Goal: Task Accomplishment & Management: Use online tool/utility

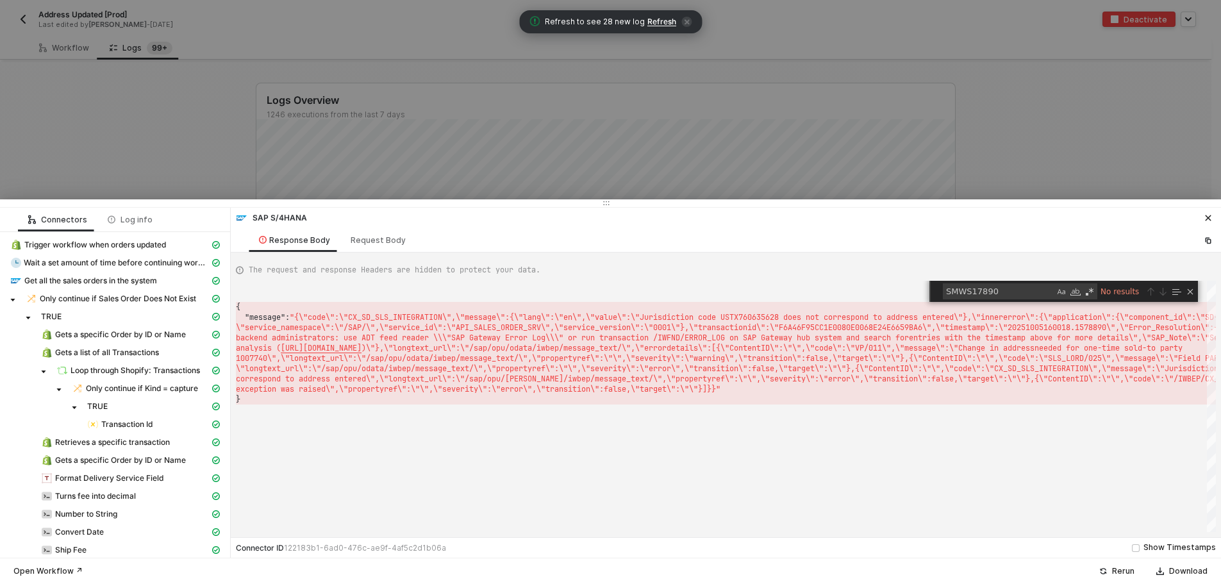
click at [283, 137] on div at bounding box center [610, 292] width 1221 height 584
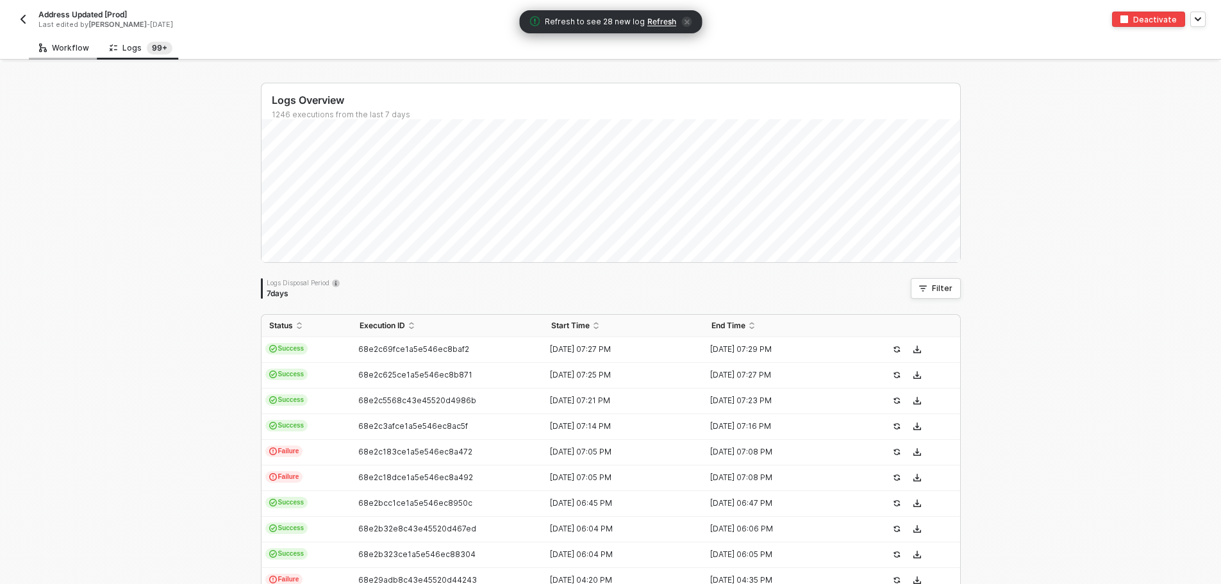
click at [62, 51] on div "Workflow" at bounding box center [64, 48] width 50 height 10
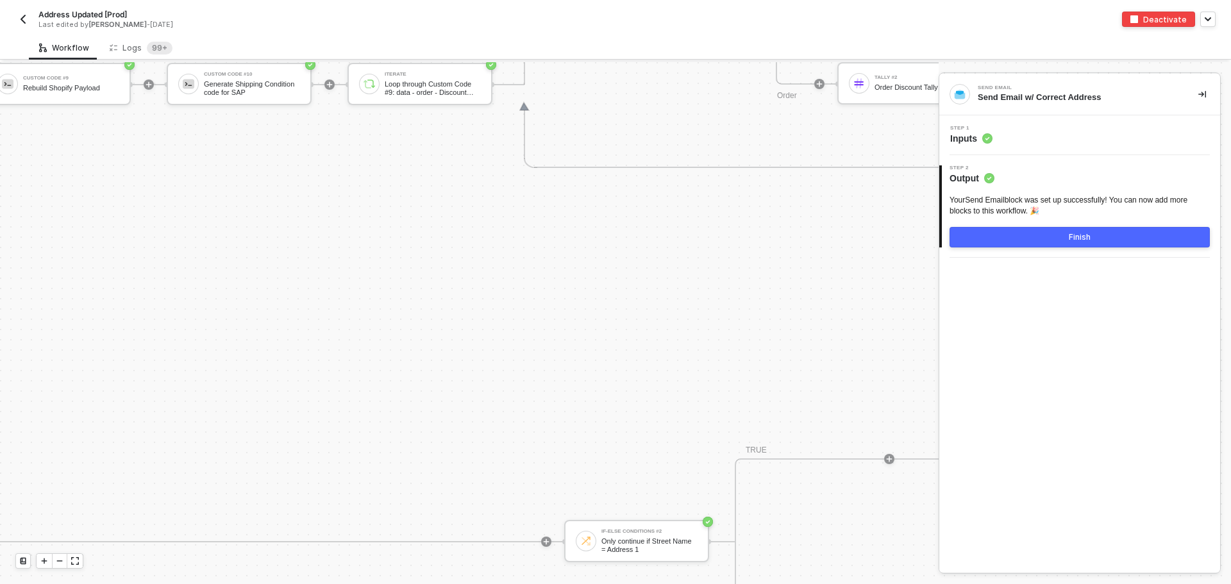
scroll to position [5490, 3307]
click at [231, 98] on div "Custom Code #10 Generate Shipping Condition code for SAP" at bounding box center [244, 84] width 145 height 42
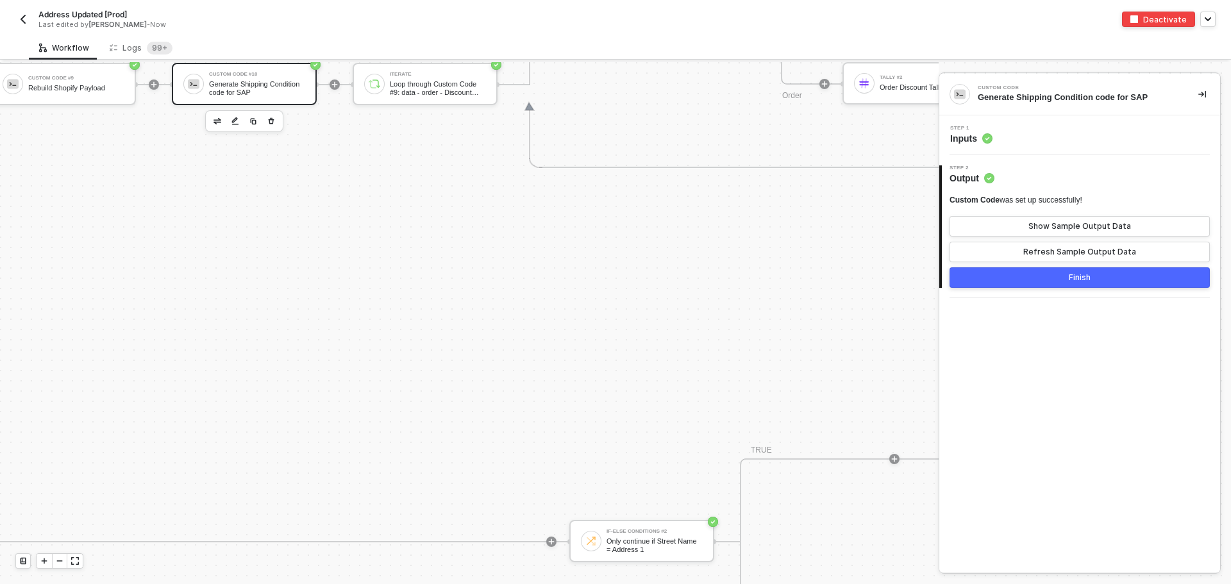
click at [971, 140] on span "Inputs" at bounding box center [971, 138] width 42 height 13
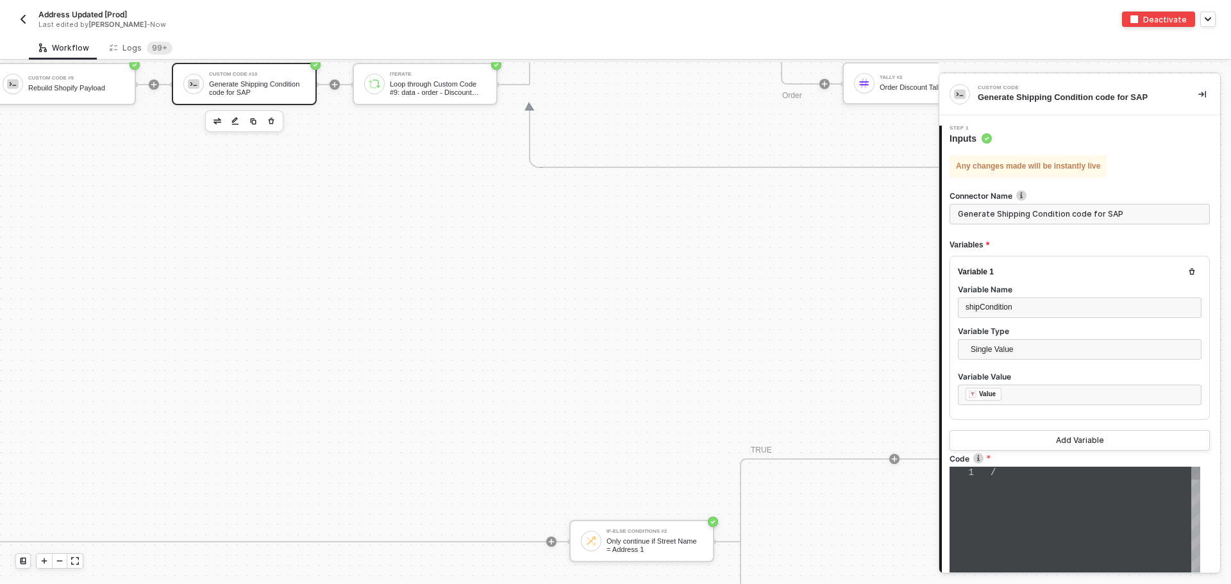
type textarea "// const shippingCodes = { // "FedEx 2Day": "F2", // "FedEx Express Saver": "F3…"
click at [1073, 507] on span "// "FedEx Ground": "FG"," at bounding box center [1060, 509] width 140 height 10
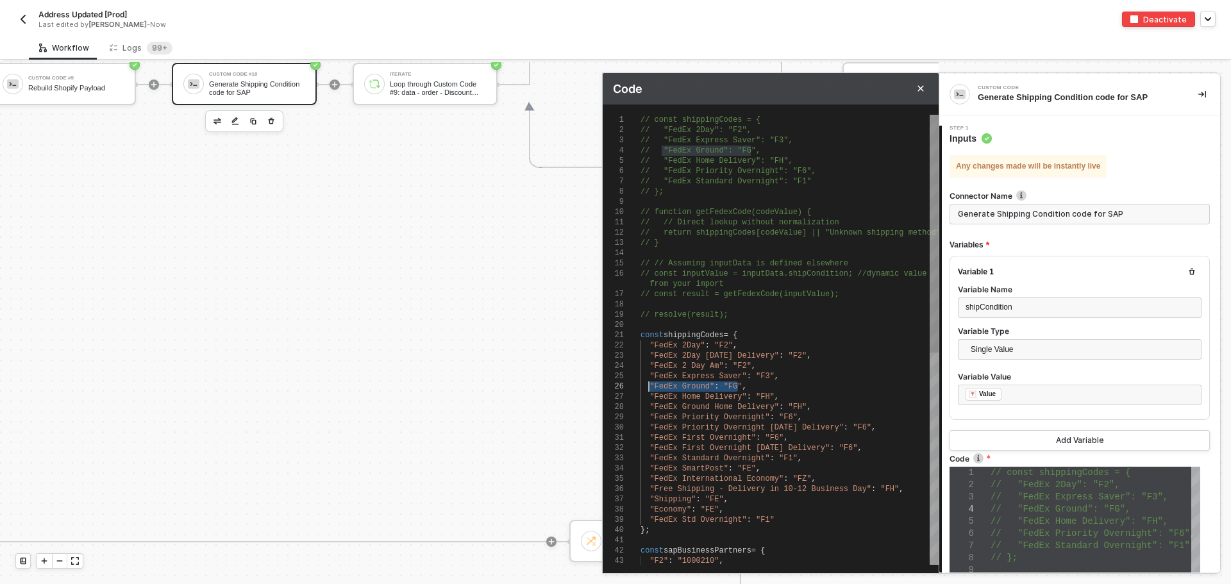
drag, startPoint x: 739, startPoint y: 387, endPoint x: 648, endPoint y: 387, distance: 91.0
click at [780, 519] on div ""FedEx Std Overnight" : "F1"" at bounding box center [789, 520] width 298 height 10
paste textarea ""FedEx Ground": "FG","
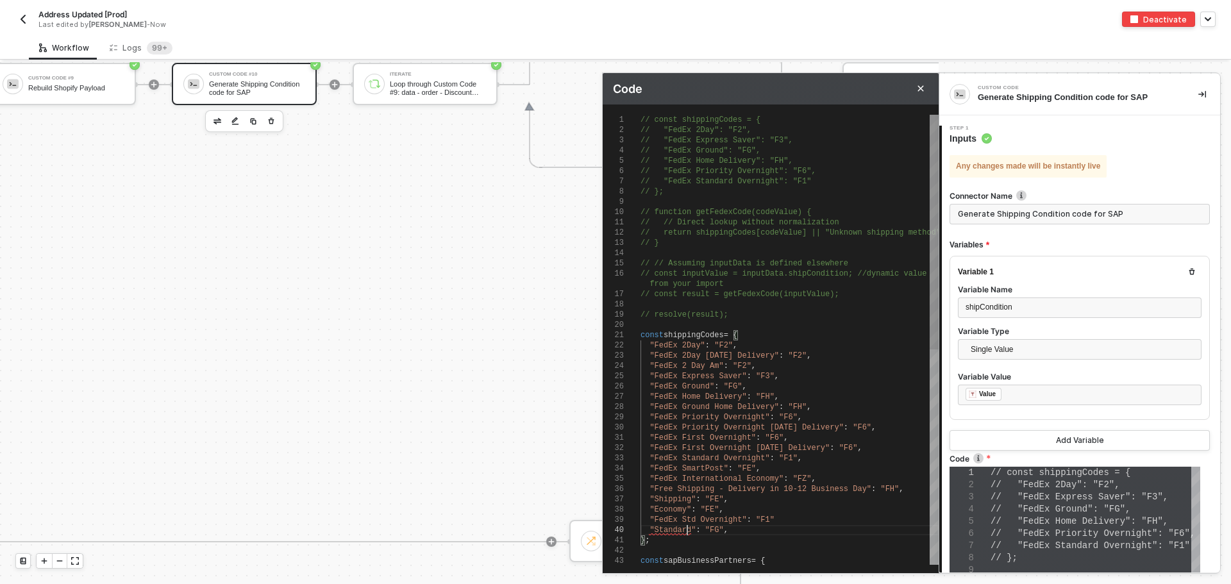
scroll to position [1, 46]
click at [713, 530] on span ""FG"" at bounding box center [714, 530] width 19 height 9
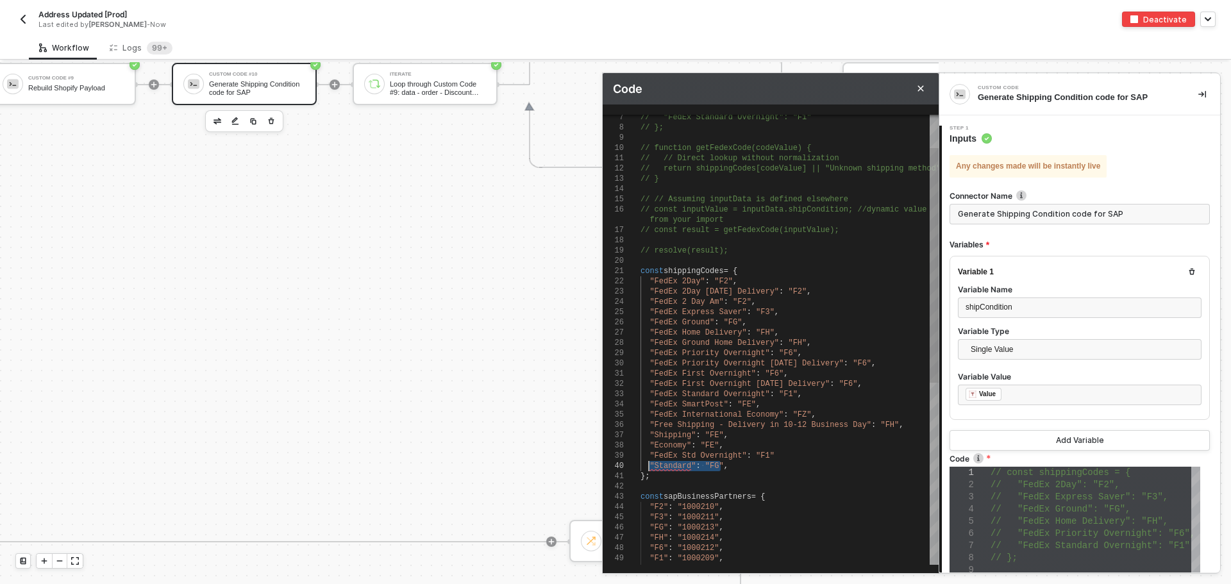
drag, startPoint x: 722, startPoint y: 469, endPoint x: 653, endPoint y: 469, distance: 69.2
click at [737, 476] on div "};" at bounding box center [789, 476] width 298 height 10
click at [730, 469] on div ""Standard" : "FG" ," at bounding box center [789, 466] width 298 height 10
paste textarea ""Standard": "FG","
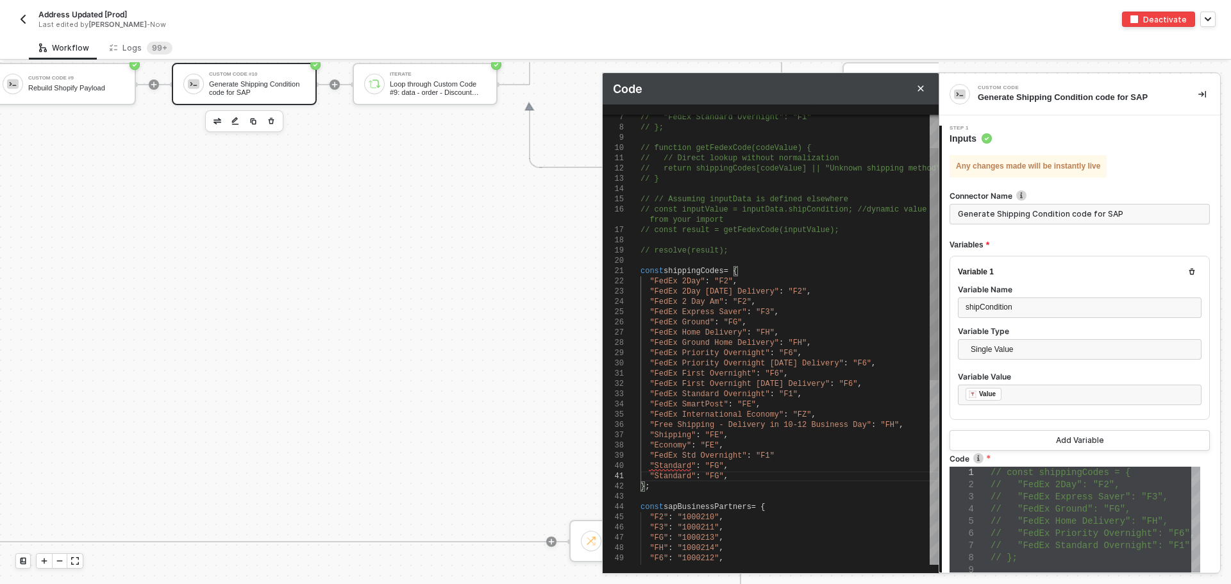
click at [668, 467] on span ""Standard"" at bounding box center [672, 466] width 46 height 9
click at [732, 451] on span ""FedEx Std Overnight"" at bounding box center [697, 455] width 97 height 9
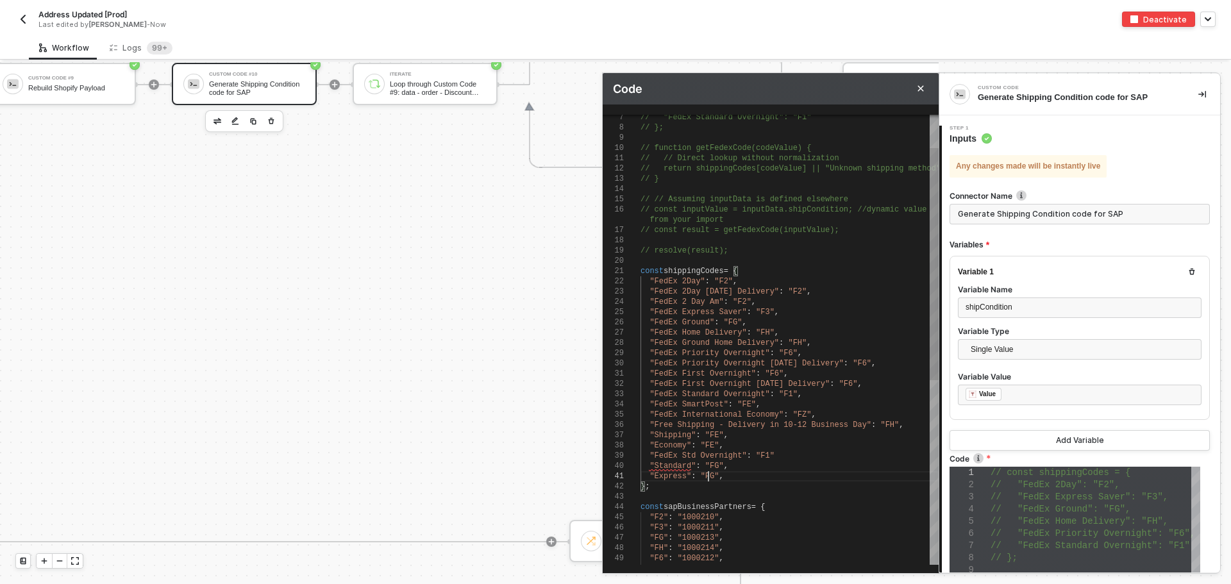
click at [707, 476] on span ""FG"" at bounding box center [710, 476] width 19 height 9
click at [719, 476] on span "," at bounding box center [721, 476] width 4 height 9
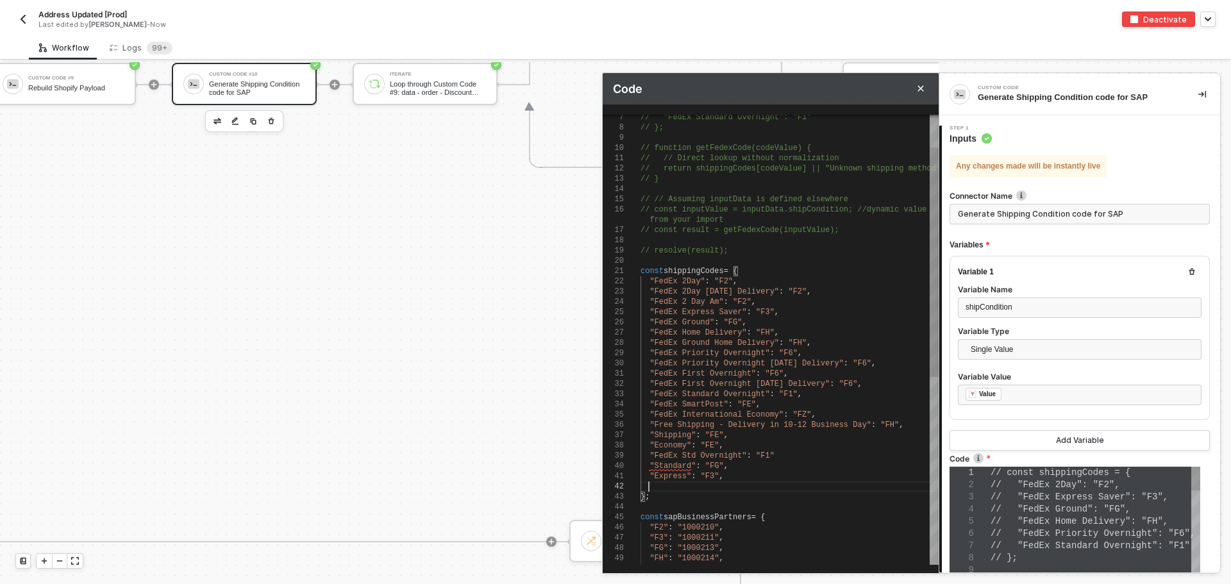
scroll to position [21, 8]
paste textarea ""Standard": "FG","
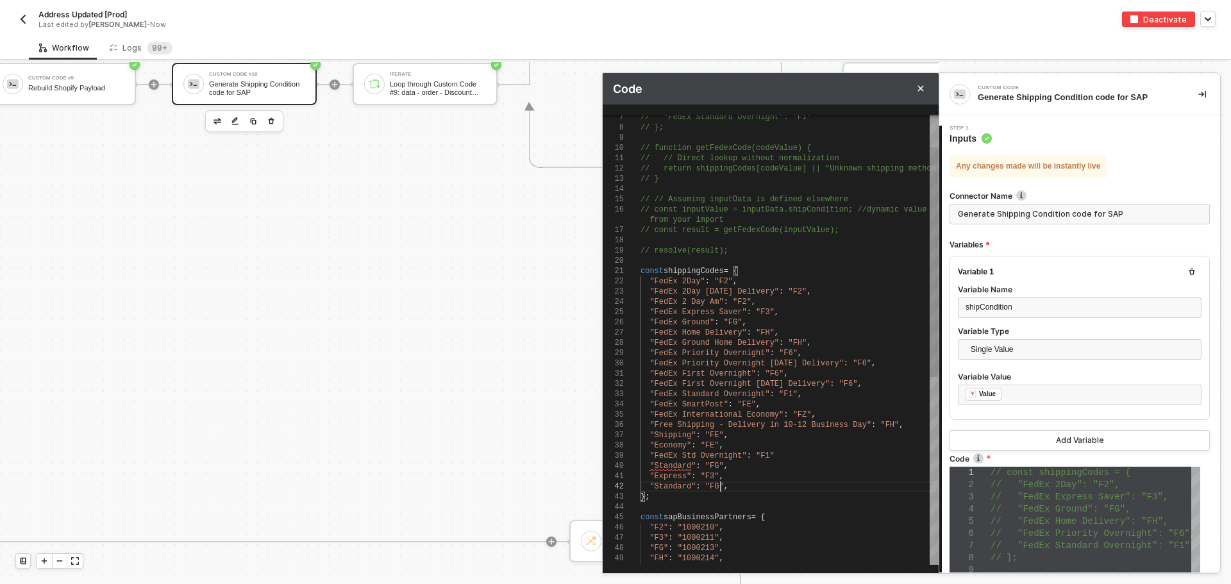
click at [671, 487] on span ""Standard"" at bounding box center [672, 486] width 46 height 9
click at [853, 477] on div ""Express" : "F3" ," at bounding box center [789, 476] width 298 height 10
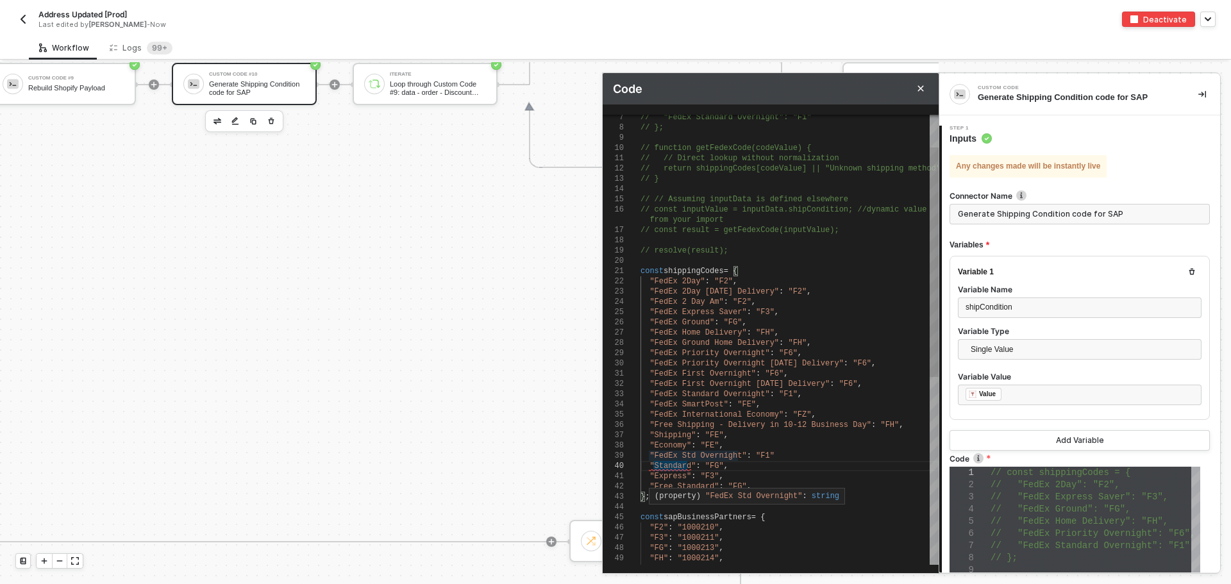
click at [726, 455] on span ""FedEx Std Overnight"" at bounding box center [697, 455] width 97 height 9
click at [853, 451] on div ""FedEx Std Overnight" : "F1"" at bounding box center [789, 456] width 298 height 10
drag, startPoint x: 744, startPoint y: 485, endPoint x: 650, endPoint y: 483, distance: 93.6
drag, startPoint x: 719, startPoint y: 465, endPoint x: 649, endPoint y: 464, distance: 69.9
paste textarea ""Free"
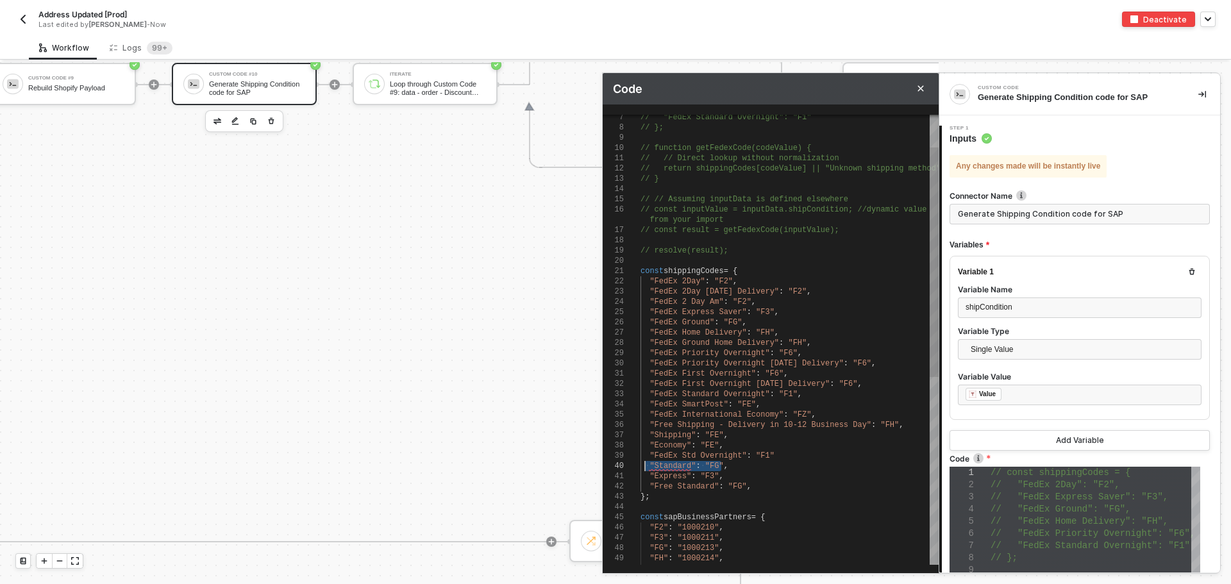
click at [647, 463] on span "·" at bounding box center [647, 466] width 4 height 9
drag, startPoint x: 721, startPoint y: 464, endPoint x: 653, endPoint y: 469, distance: 68.1
paste textarea "Free"
click at [675, 465] on span ""Free Standard"" at bounding box center [683, 466] width 69 height 9
click at [788, 534] on div ""F3" : "1000211" ," at bounding box center [789, 538] width 298 height 10
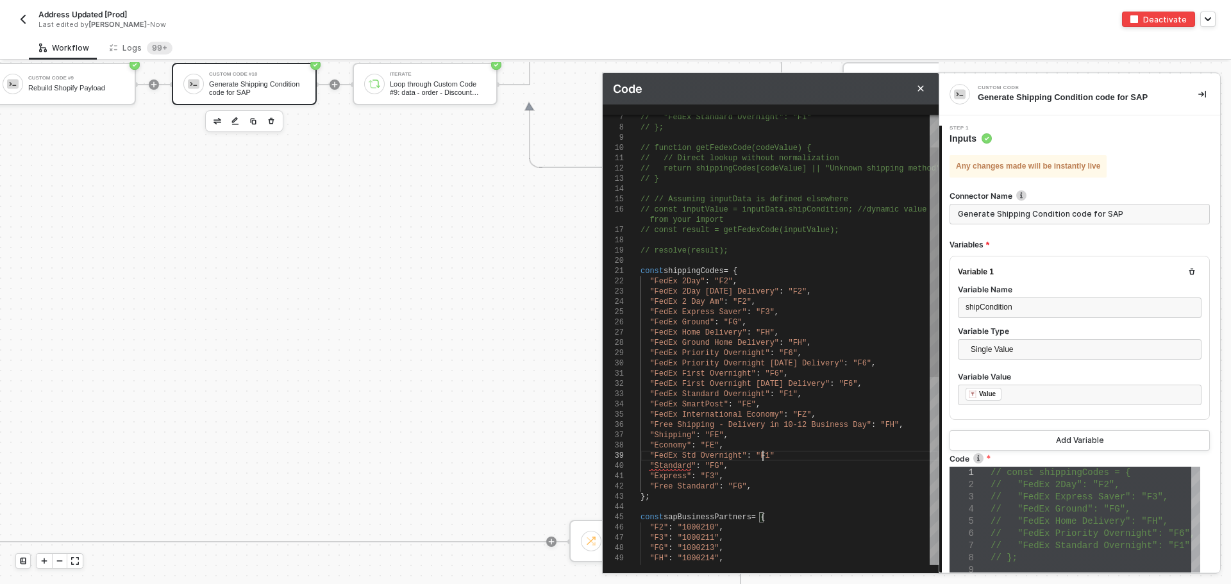
click at [797, 453] on div ""FedEx Std Overnight" : "F1"" at bounding box center [789, 456] width 298 height 10
type textarea ""Standard": "FG", "Express": "F3", "Free Standard": "FG", }; const sapBusinessP…"
click at [800, 483] on div ""Free Standard" : "FG" ," at bounding box center [789, 486] width 298 height 10
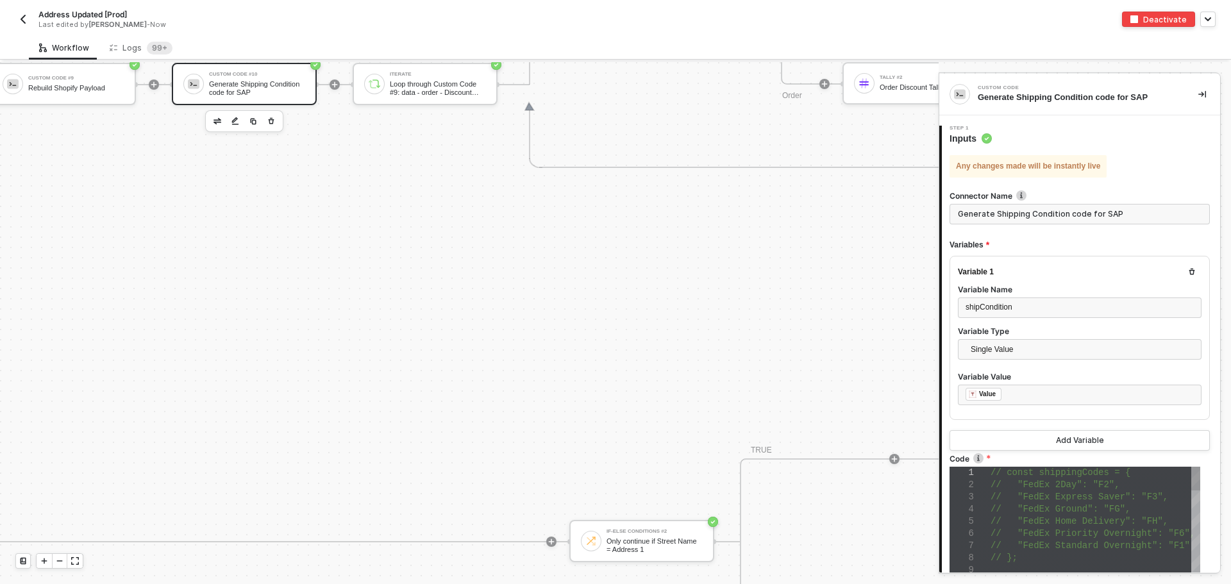
scroll to position [0, 83]
click at [1019, 537] on span "// "FedEx Priority Overnight": "F6"," at bounding box center [1092, 533] width 204 height 10
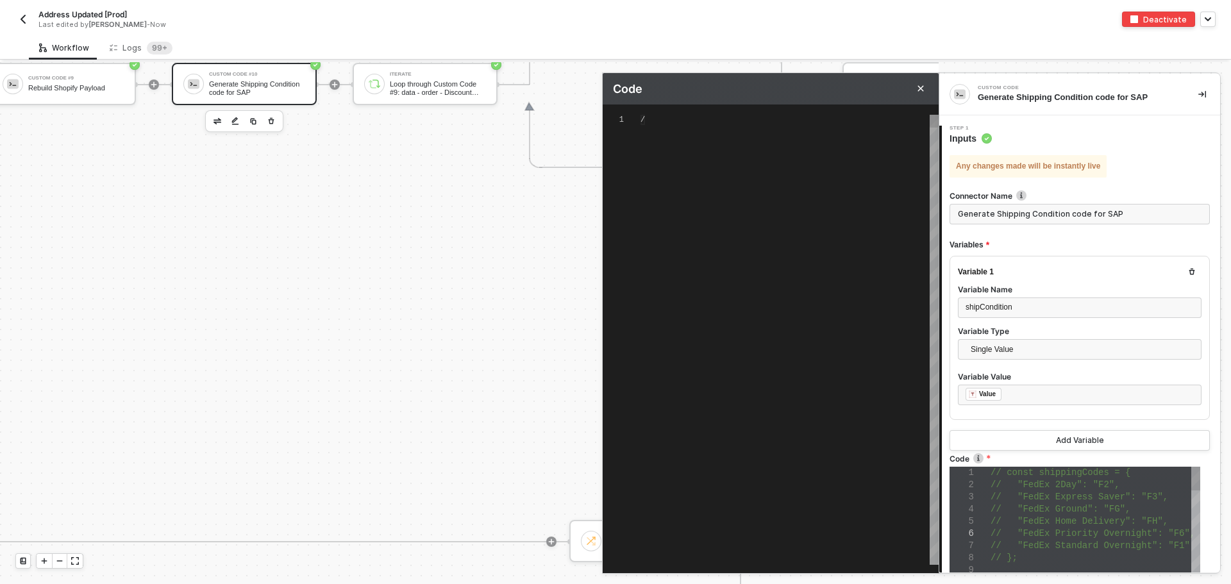
type textarea "// const shippingCodes = { // "FedEx 2Day": "F2", // "FedEx Express Saver": "F3…"
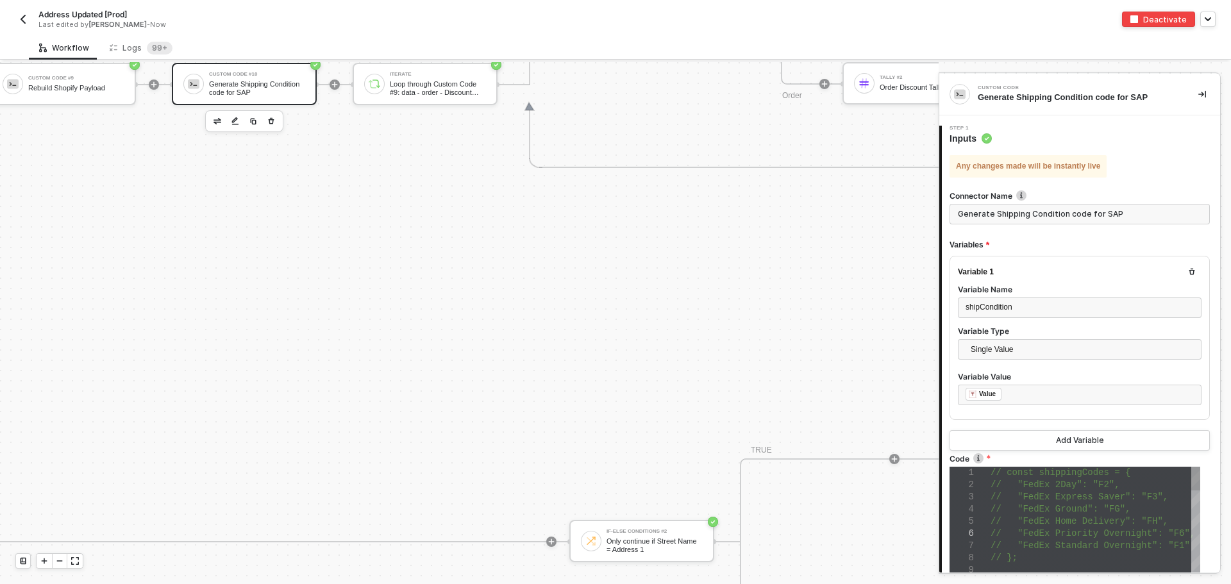
scroll to position [0, 29]
click at [1024, 513] on span "// "FedEx Ground": "FG"," at bounding box center [1060, 509] width 140 height 10
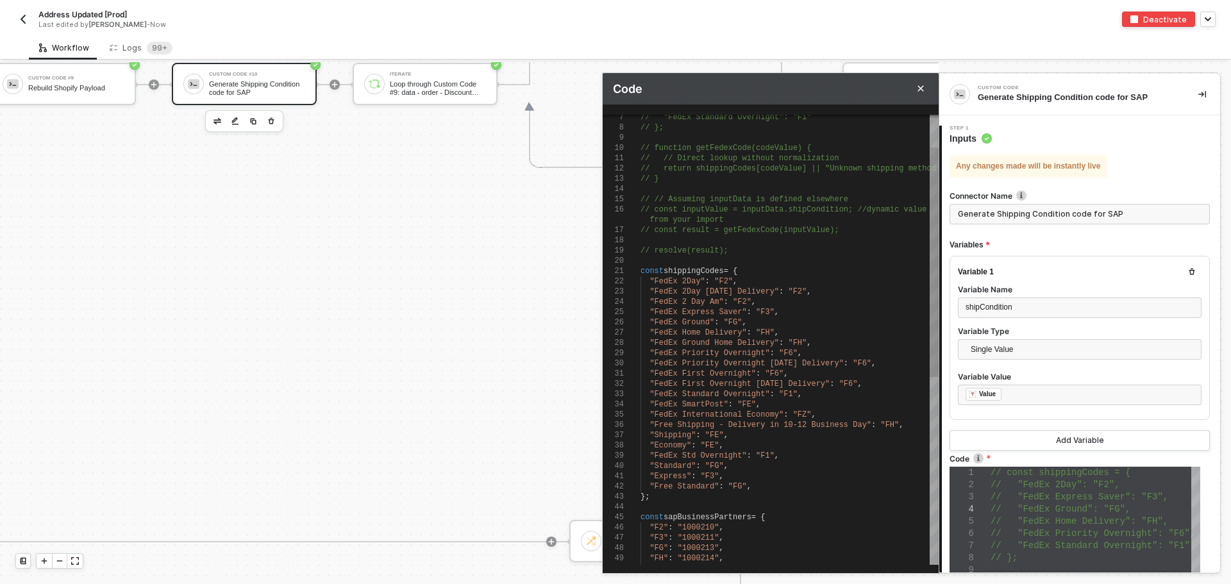
type textarea ""Standard": "FG", "Express": "F3", "Free Standard": "FG", }; const sapBusinessP…"
drag, startPoint x: 753, startPoint y: 488, endPoint x: 640, endPoint y: 462, distance: 115.8
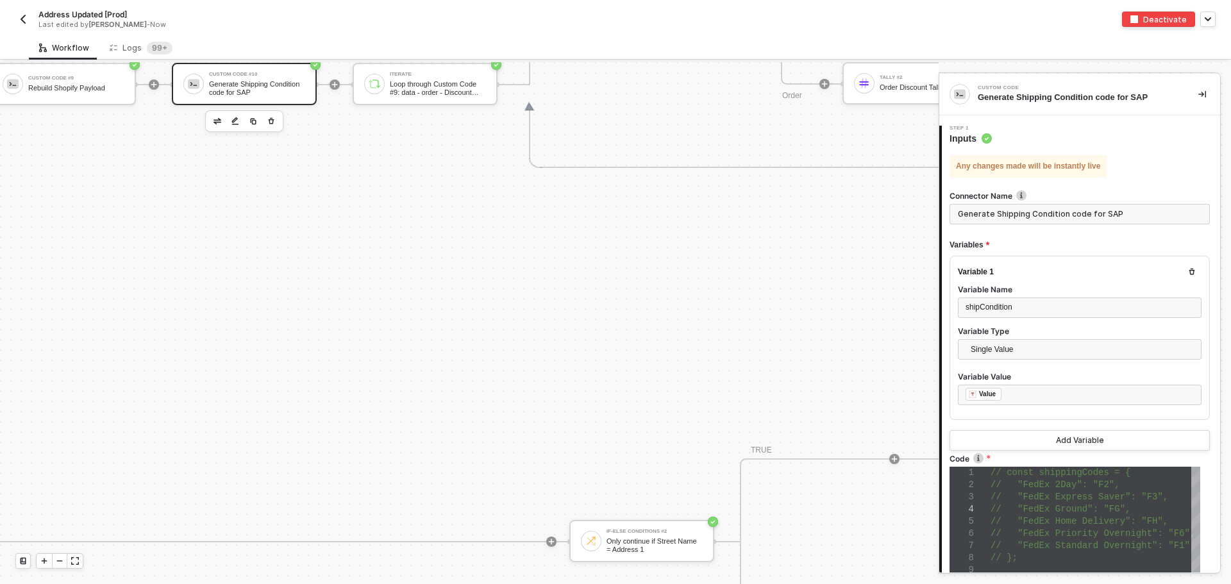
click at [29, 17] on button "button" at bounding box center [22, 19] width 15 height 15
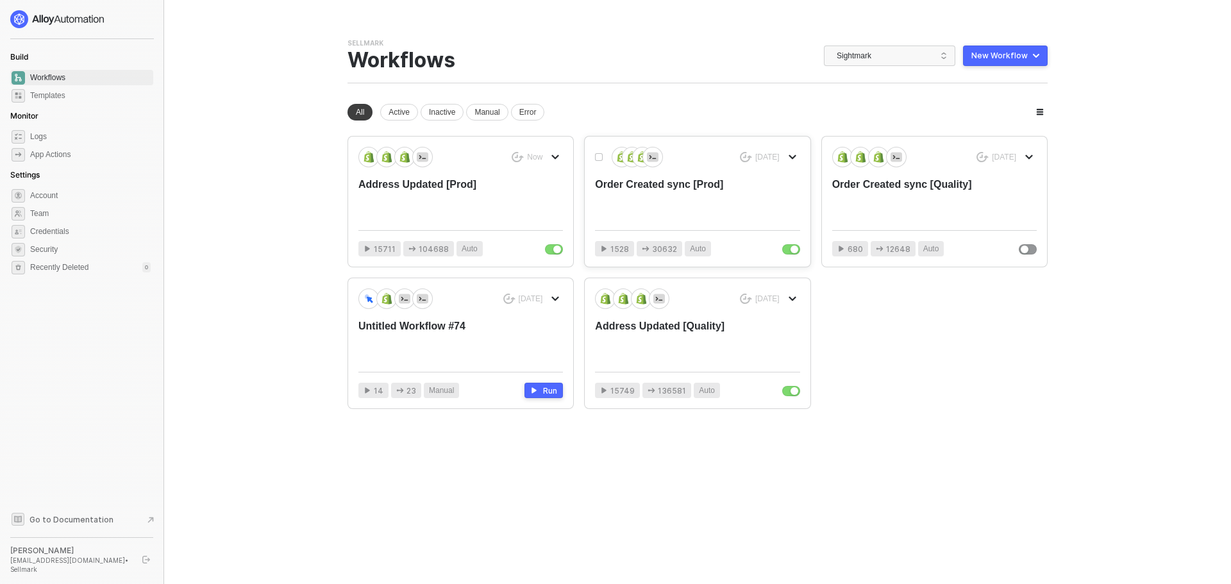
click at [642, 211] on div "Order Created sync [Prod]" at bounding box center [676, 199] width 163 height 42
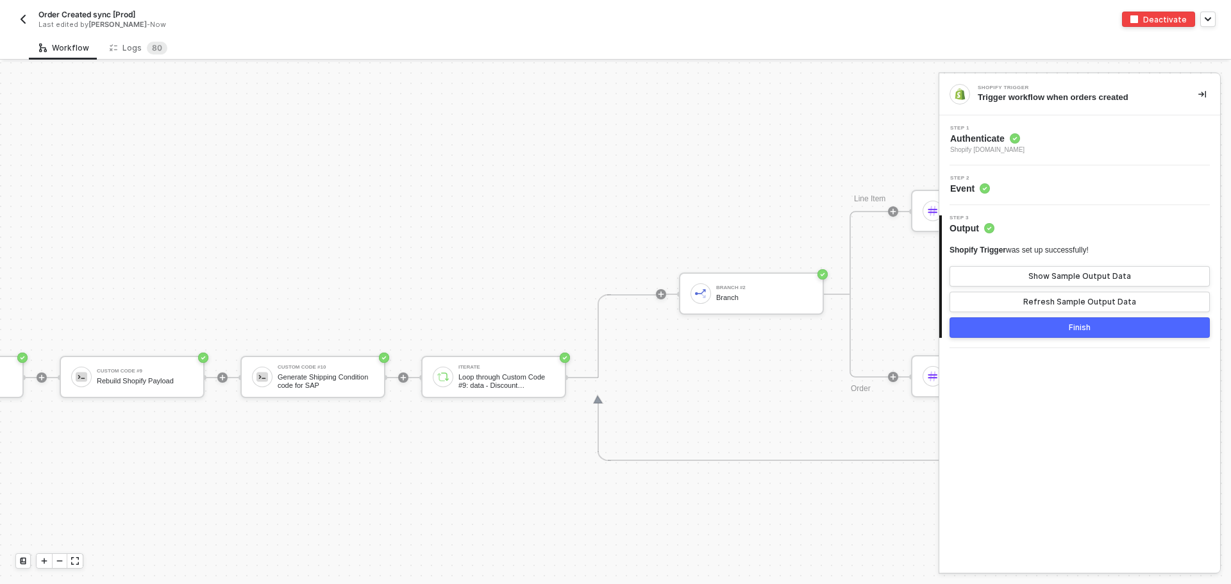
scroll to position [5105, 2323]
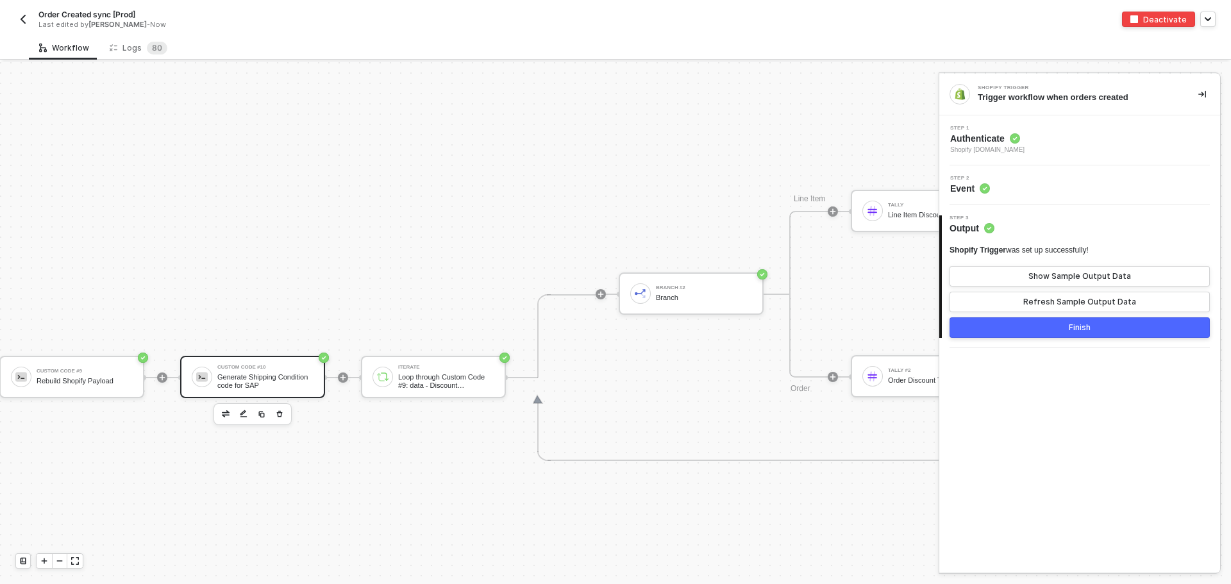
click at [248, 374] on div "Generate Shipping Condition code for SAP" at bounding box center [265, 381] width 96 height 16
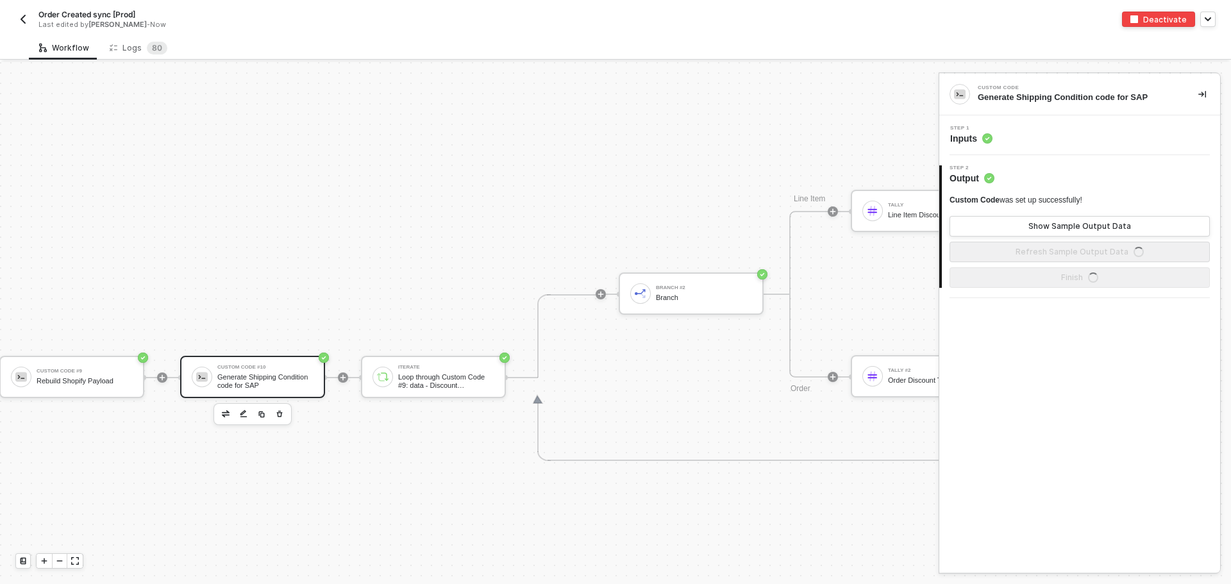
click at [957, 133] on span "Inputs" at bounding box center [971, 138] width 42 height 13
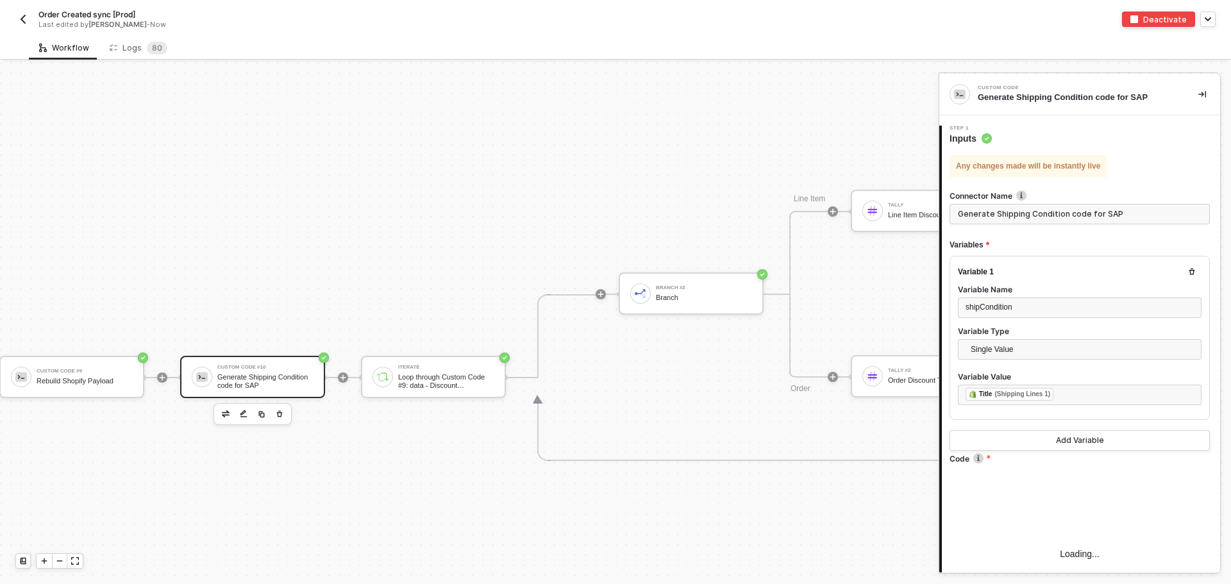
type textarea "// const shippingCodes = { // "FedEx 2Day": "F2", // "FedEx Express Saver": "F3…"
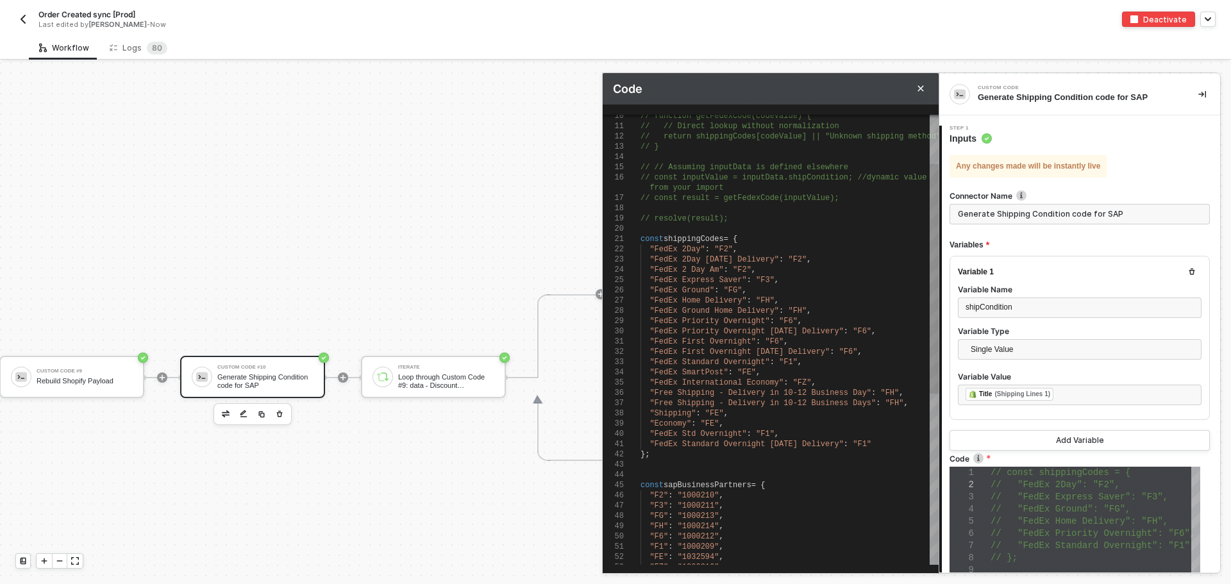
click at [881, 443] on div ""FedEx Standard Overnight Saturday Delivery" : "F1"" at bounding box center [789, 444] width 298 height 10
paste textarea ""Standard": "FG", "Express": "F3", "Free Standard": "FG", }; const sapBusinessP…"
click at [659, 453] on span ""Standard"" at bounding box center [682, 454] width 46 height 9
click at [874, 442] on div ""FedEx Standard Overnight Saturday Delivery" : "F1"" at bounding box center [789, 444] width 298 height 10
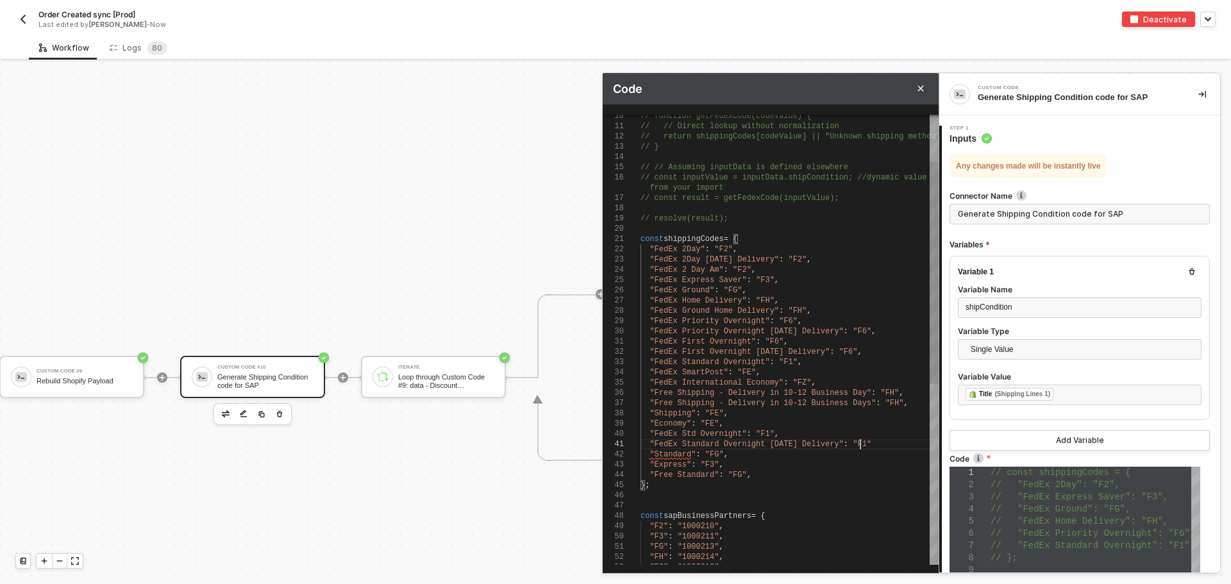
type textarea ""FedEx Std Overnight": "F1", "FedEx Standard Overnight Saturday Delivery": "F1"…"
click at [862, 480] on div "};" at bounding box center [789, 485] width 298 height 10
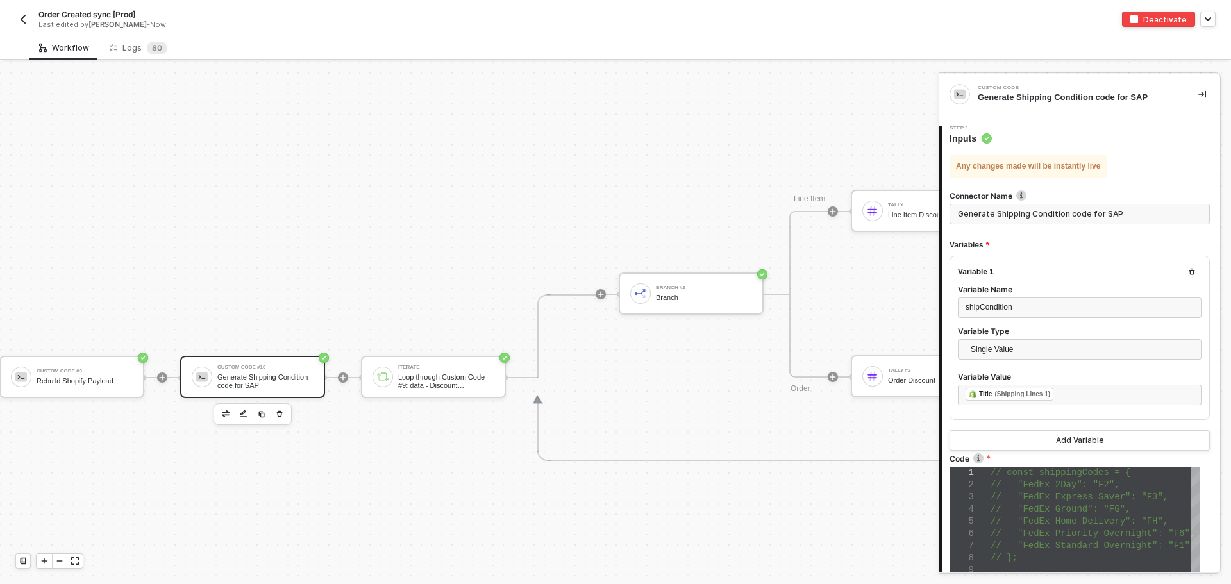
click at [25, 21] on img "button" at bounding box center [23, 19] width 10 height 10
